Goal: Information Seeking & Learning: Find specific fact

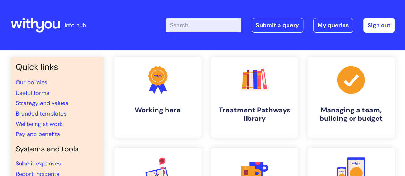
click at [190, 23] on input "Enter your search term here..." at bounding box center [203, 25] width 75 height 14
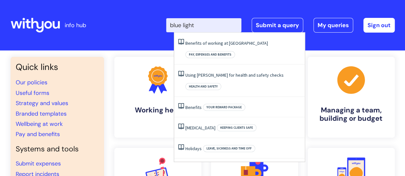
type input "blue light"
click button "Search" at bounding box center [0, 0] width 0 height 0
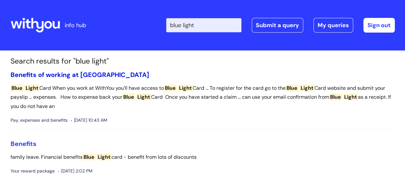
click at [79, 74] on link "Benefits of working at [GEOGRAPHIC_DATA]" at bounding box center [80, 75] width 139 height 8
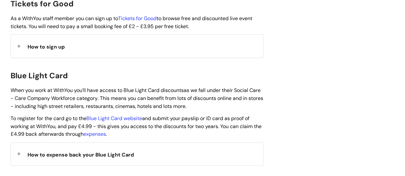
scroll to position [643, 0]
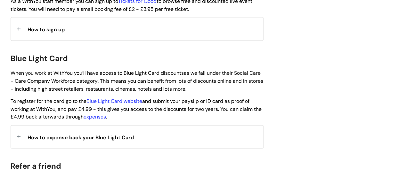
click at [120, 135] on span "How to expense back your Blue Light Card" at bounding box center [81, 138] width 106 height 7
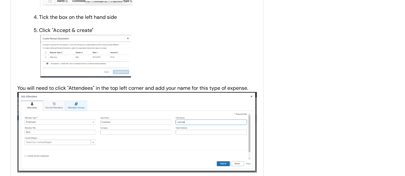
scroll to position [1102, 0]
